Goal: Find specific page/section: Find specific page/section

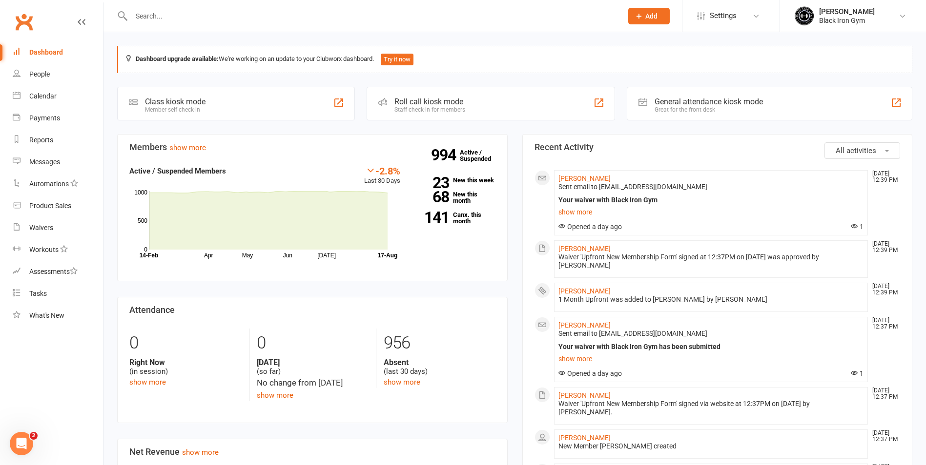
click at [170, 20] on input "text" at bounding box center [371, 16] width 487 height 14
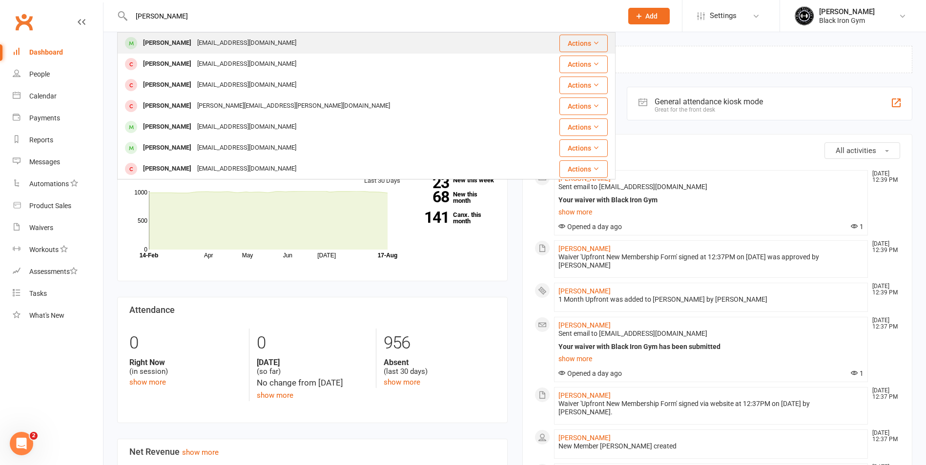
type input "[PERSON_NAME]"
click at [202, 48] on div "[EMAIL_ADDRESS][DOMAIN_NAME]" at bounding box center [246, 43] width 105 height 14
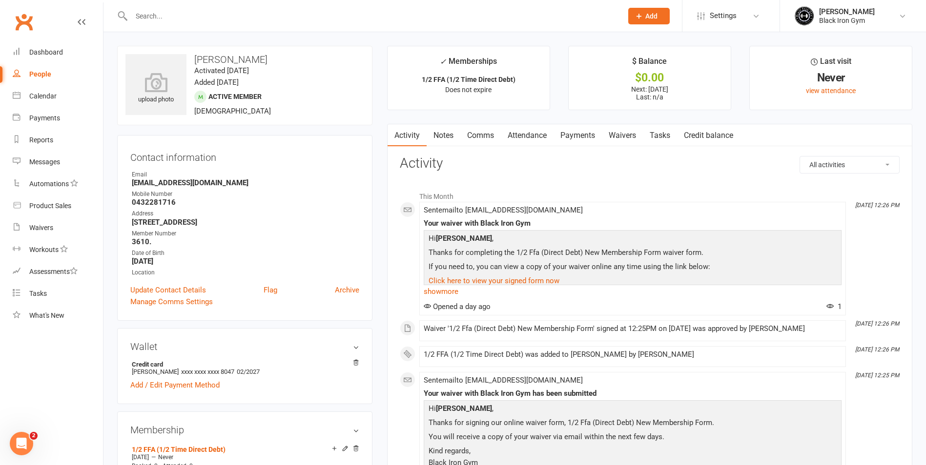
click at [593, 133] on link "Payments" at bounding box center [577, 135] width 48 height 22
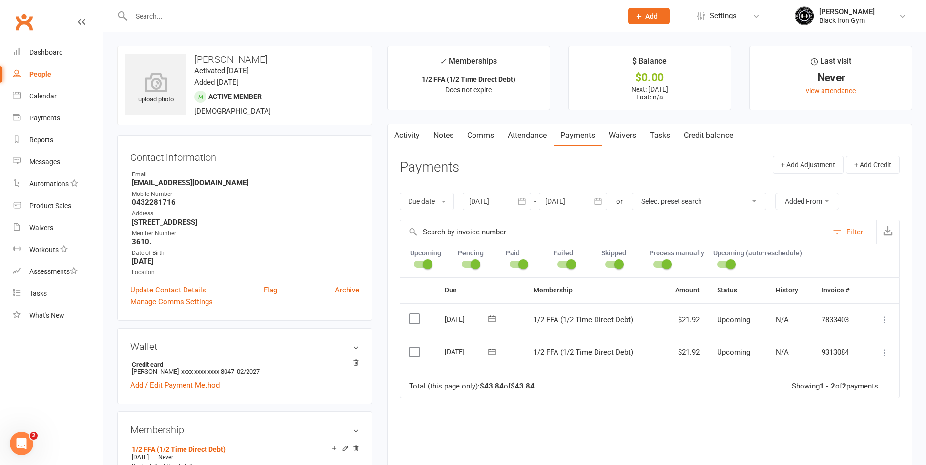
click at [409, 145] on link "Activity" at bounding box center [406, 135] width 39 height 22
